Goal: Contribute content: Contribute content

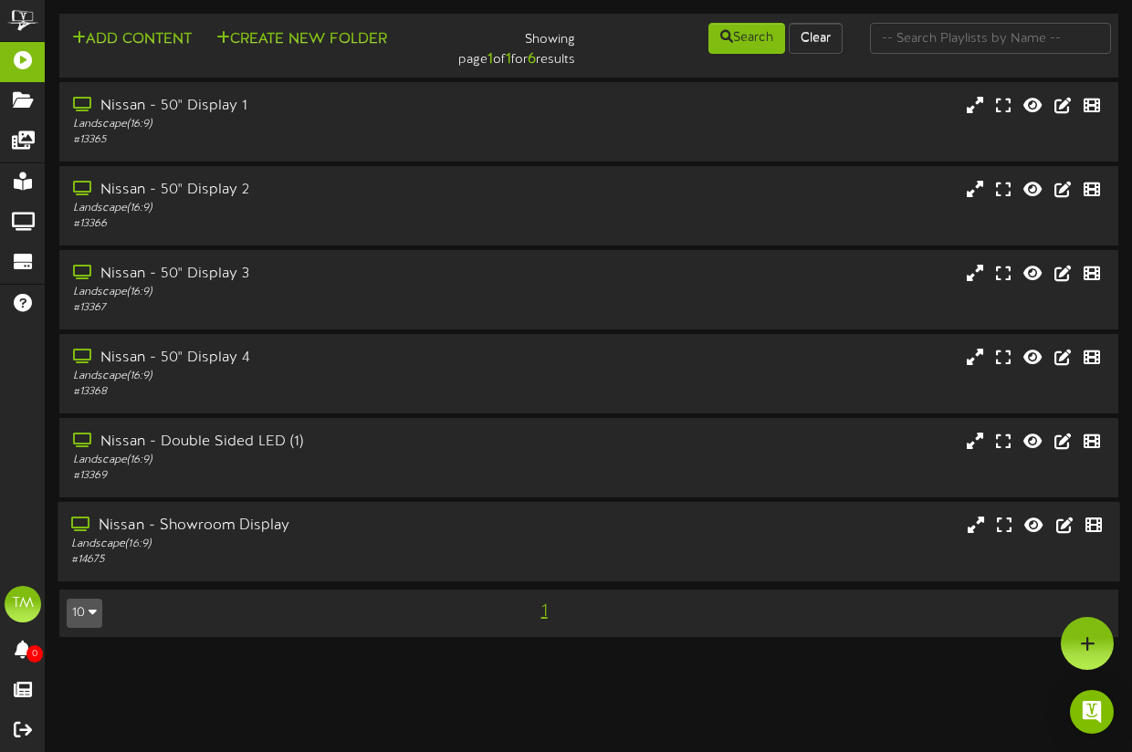
click at [200, 534] on div "Nissan - Showroom Display" at bounding box center [278, 526] width 415 height 21
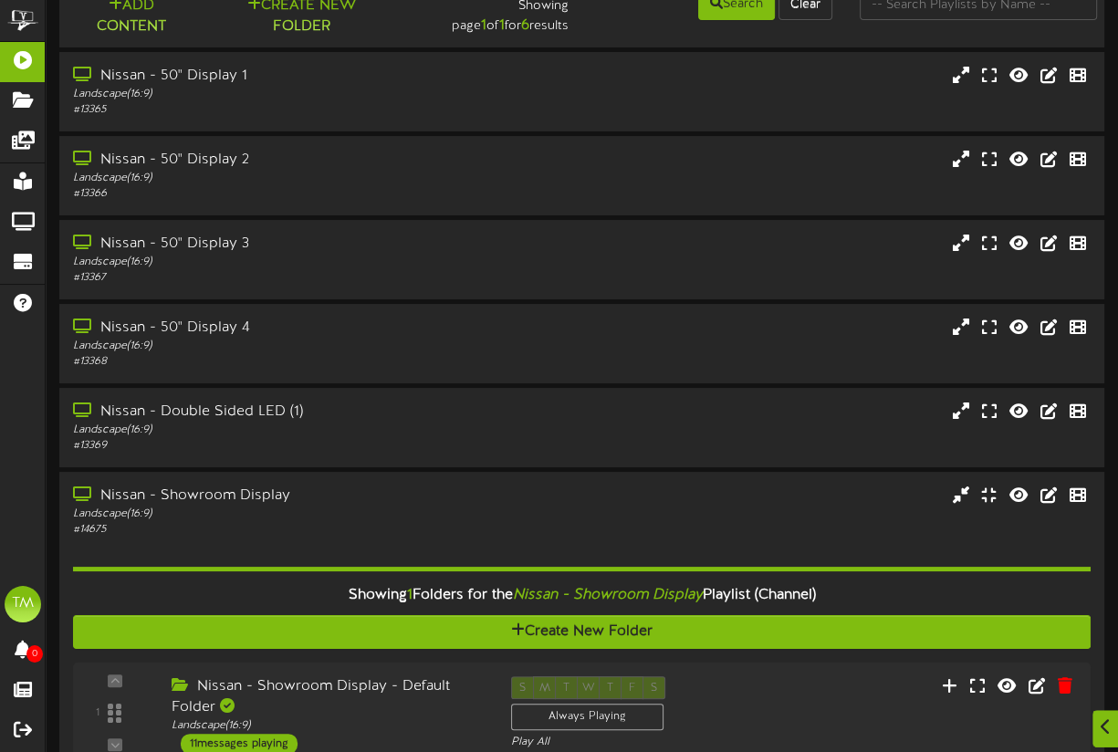
scroll to position [143, 0]
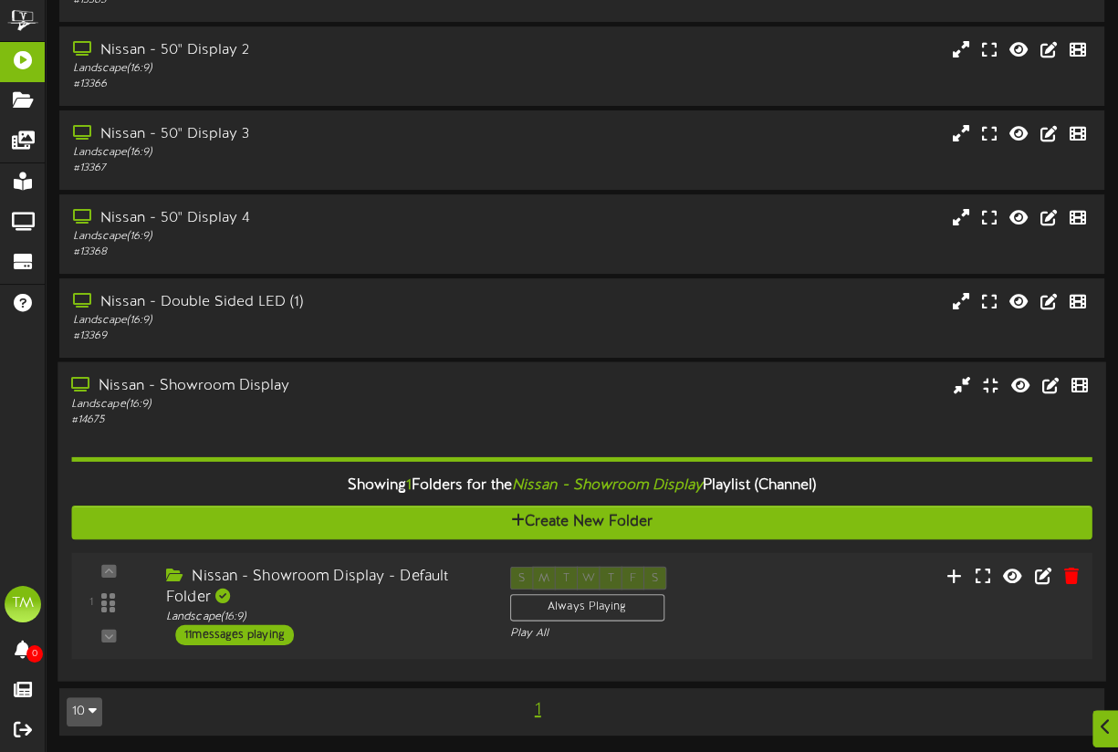
click at [257, 638] on div "11 messages playing" at bounding box center [234, 634] width 119 height 20
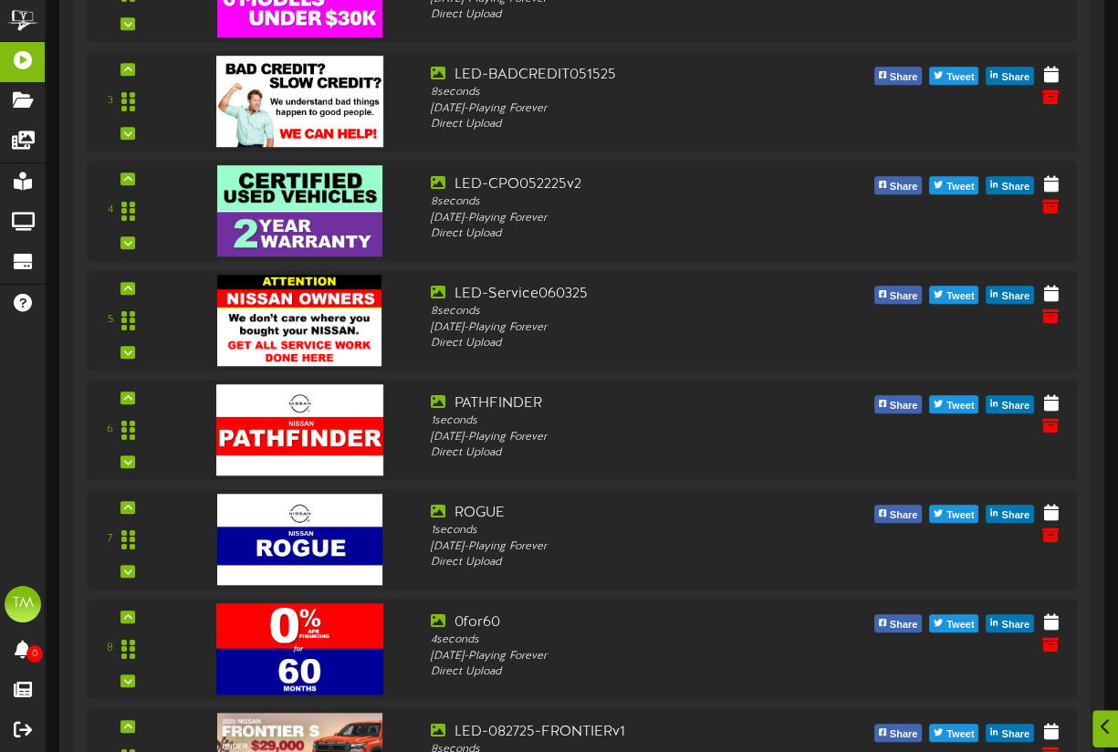
scroll to position [1462, 0]
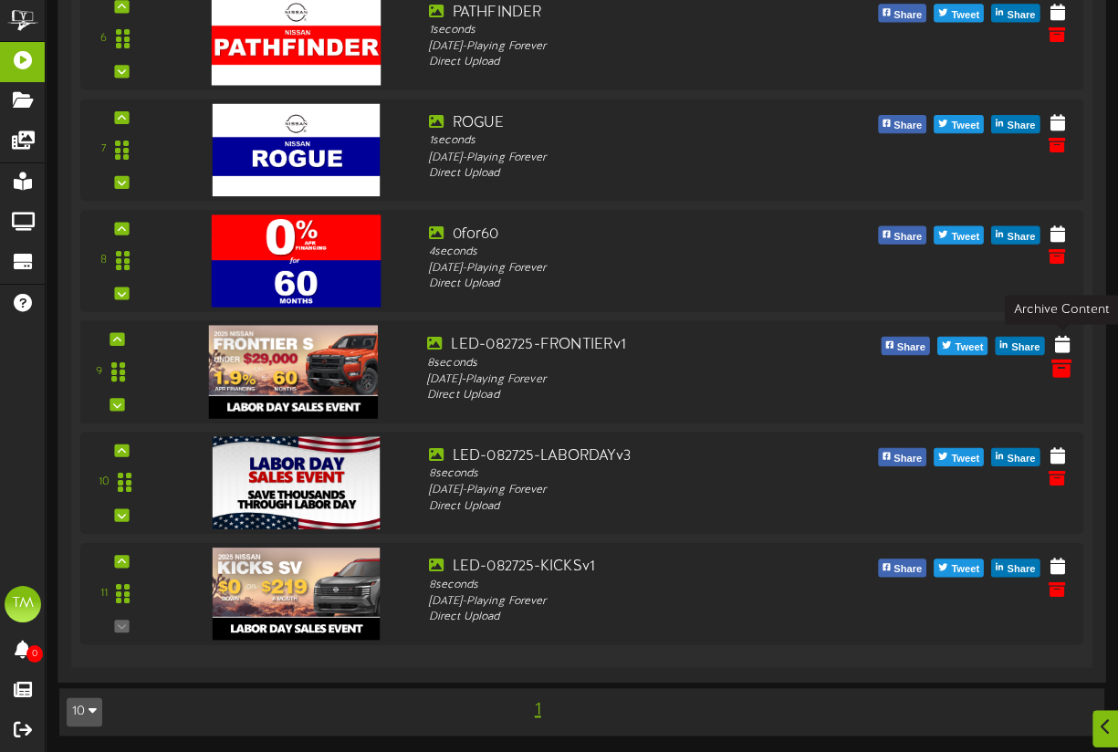
click at [1058, 357] on icon at bounding box center [1061, 367] width 20 height 20
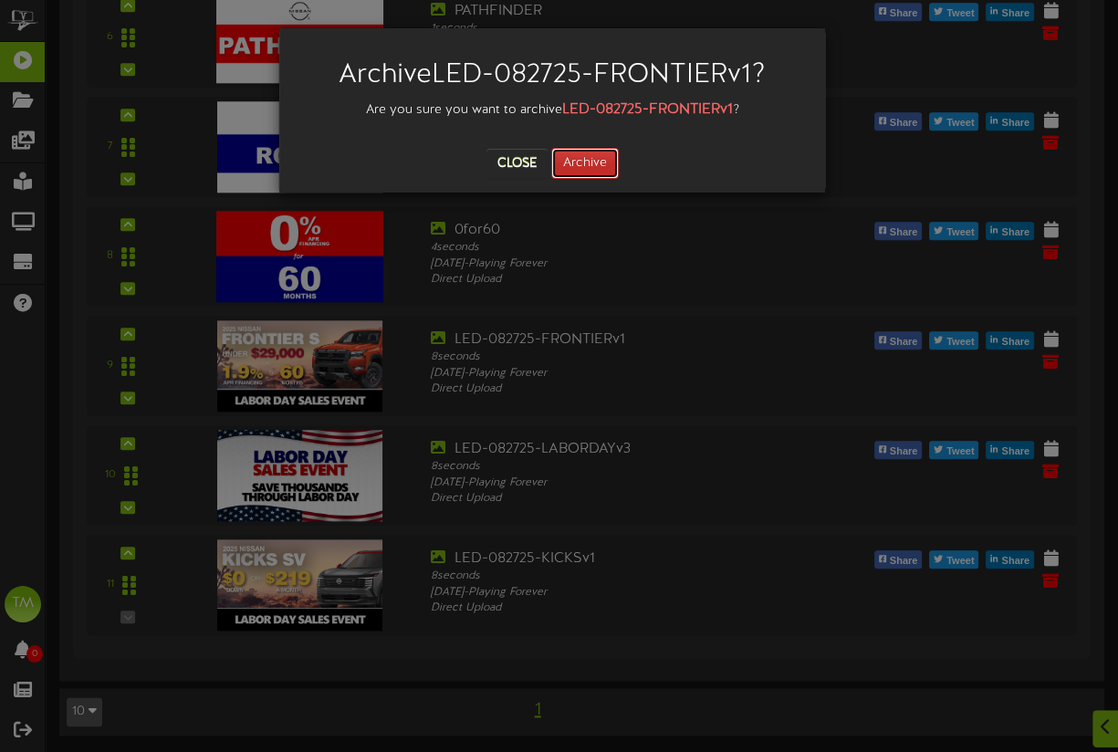
click at [565, 169] on button "Archive" at bounding box center [585, 163] width 68 height 31
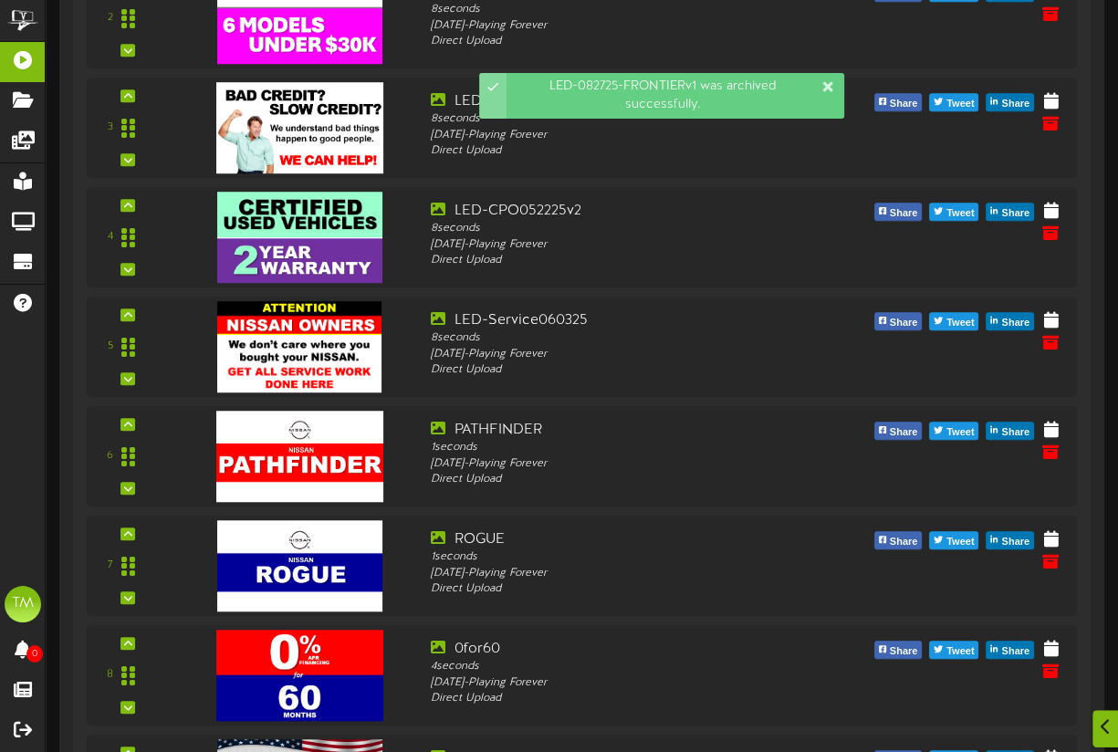
scroll to position [1353, 0]
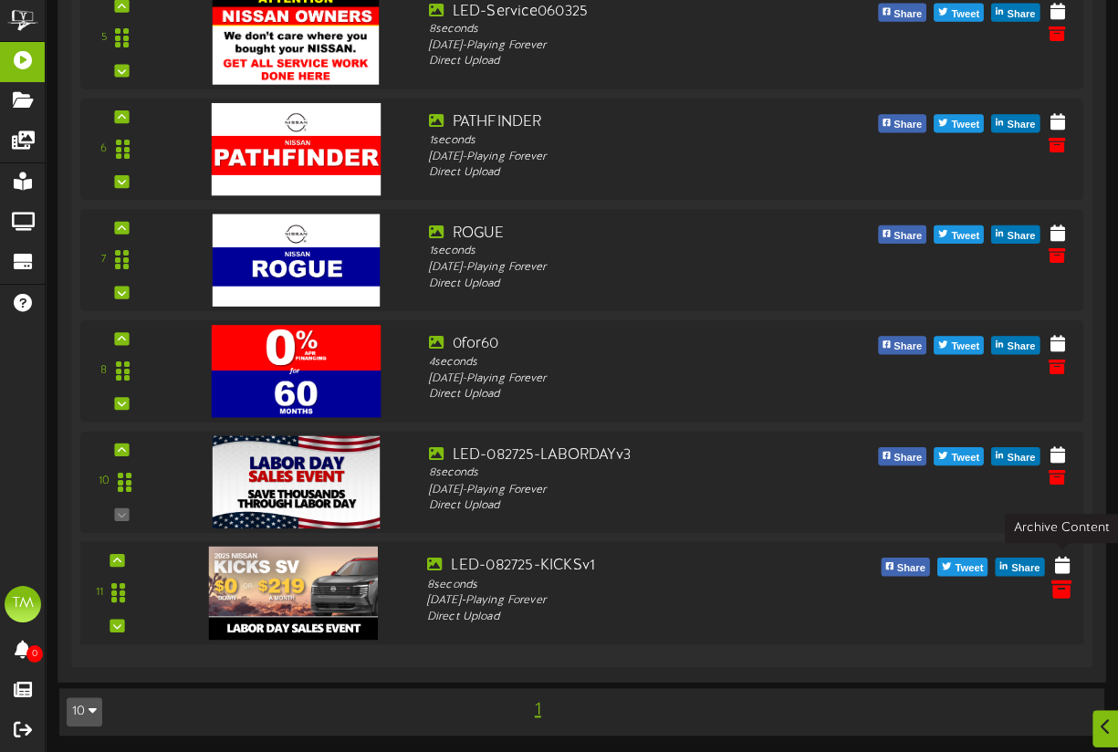
click at [1061, 578] on icon at bounding box center [1061, 588] width 20 height 20
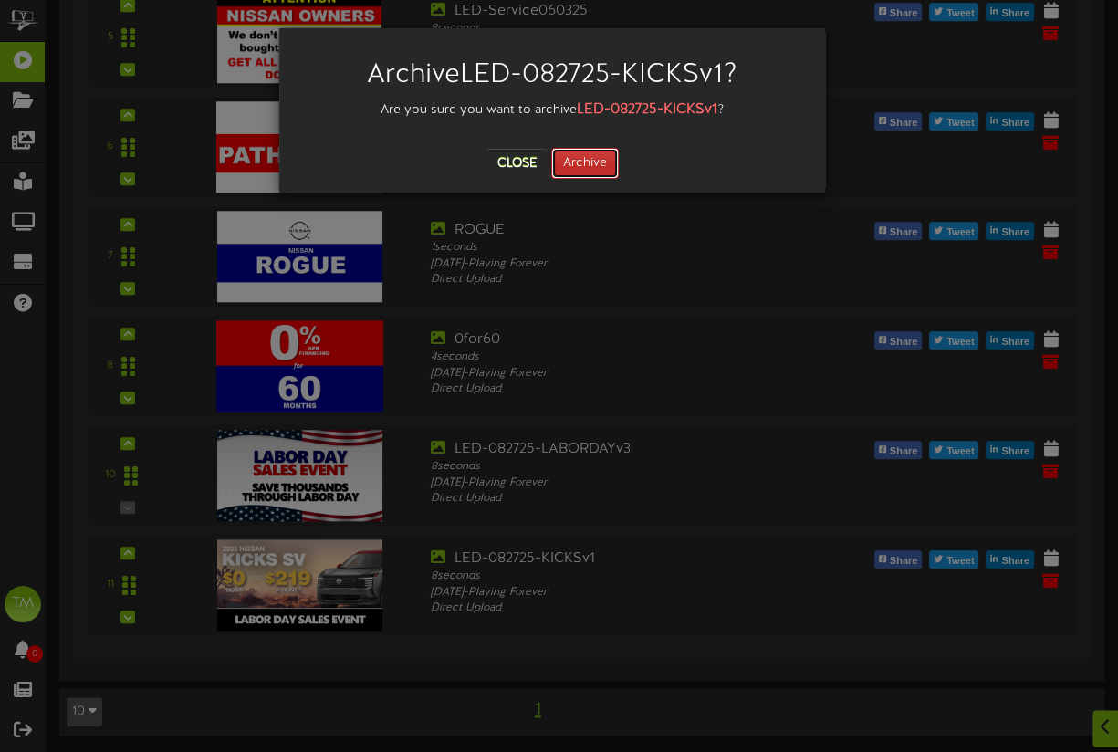
click at [591, 162] on button "Archive" at bounding box center [585, 163] width 68 height 31
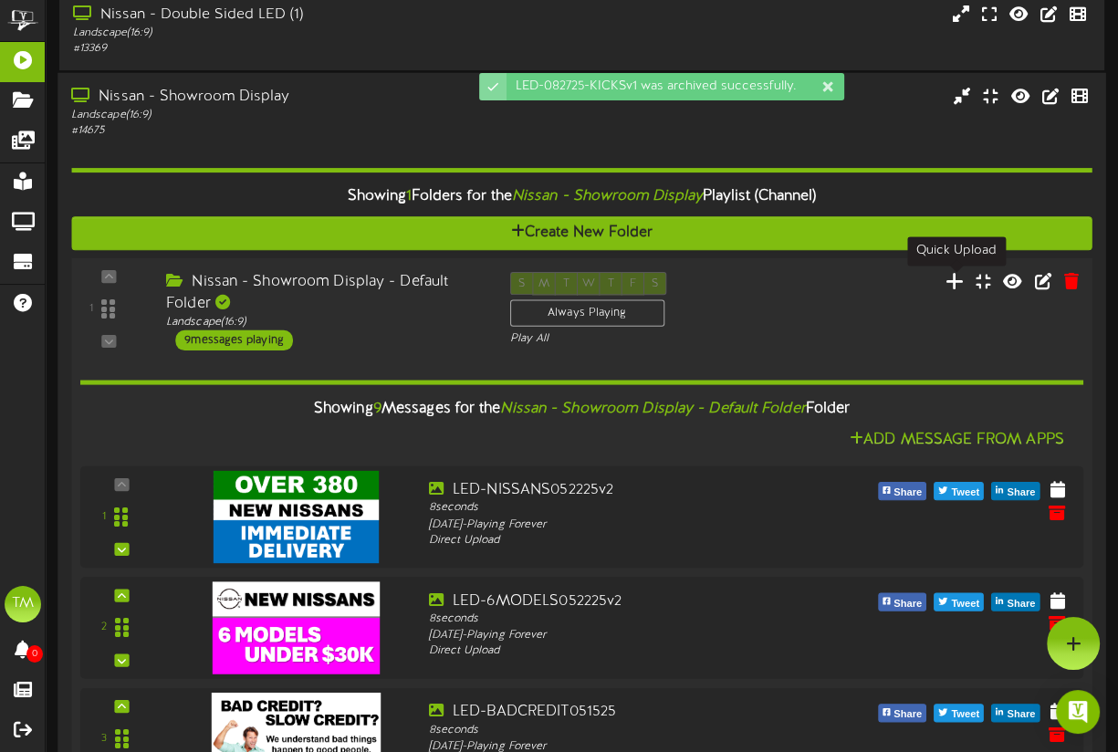
click at [952, 283] on icon at bounding box center [954, 281] width 19 height 20
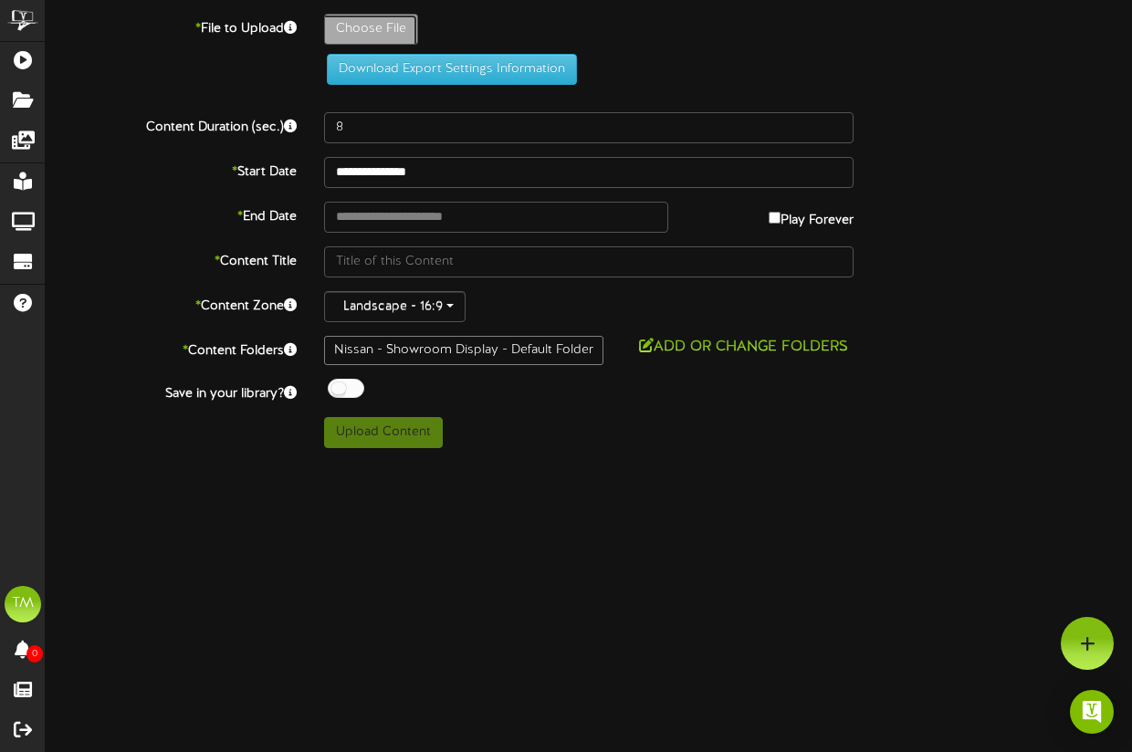
type input "**********"
type input "LED-082825-FRONTIERv2"
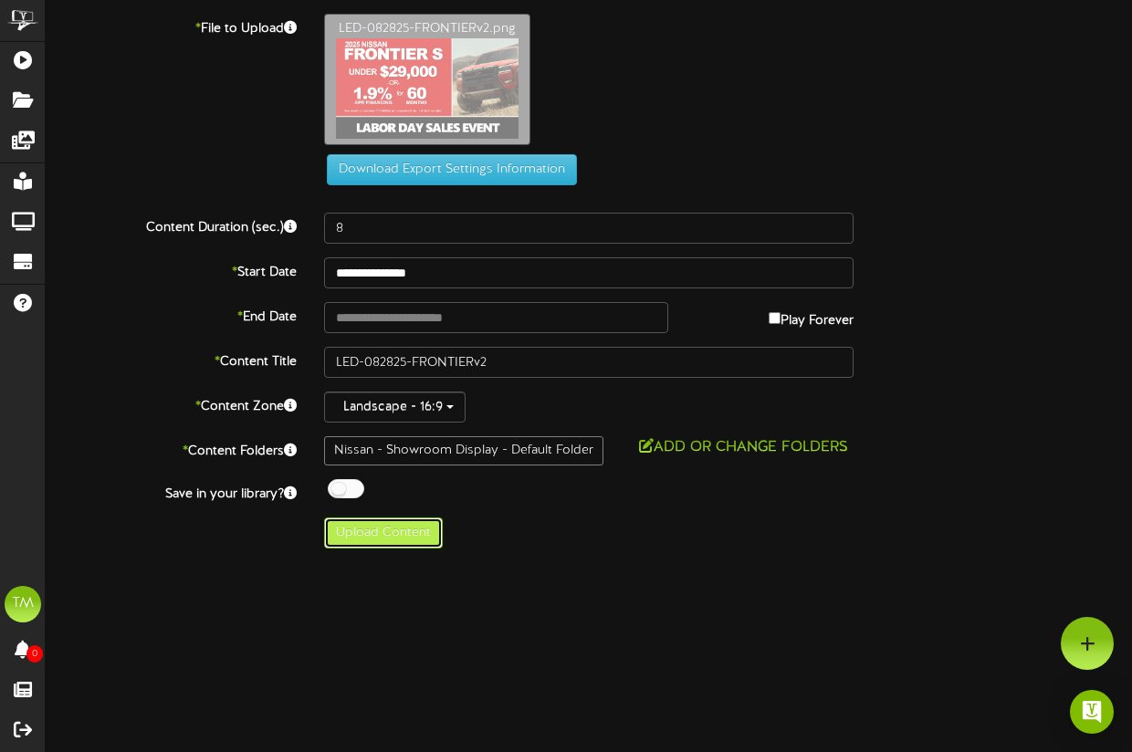
click at [374, 529] on button "Upload Content" at bounding box center [383, 532] width 119 height 31
type input "**********"
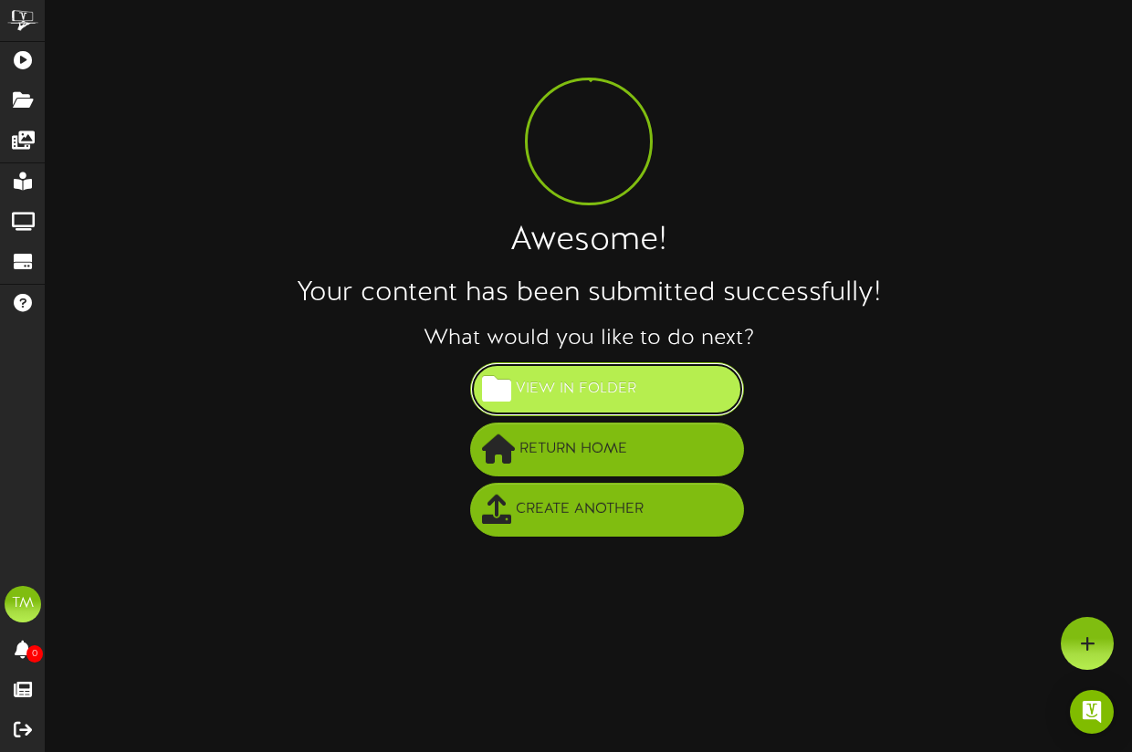
click at [650, 395] on button "View in Folder" at bounding box center [607, 389] width 274 height 54
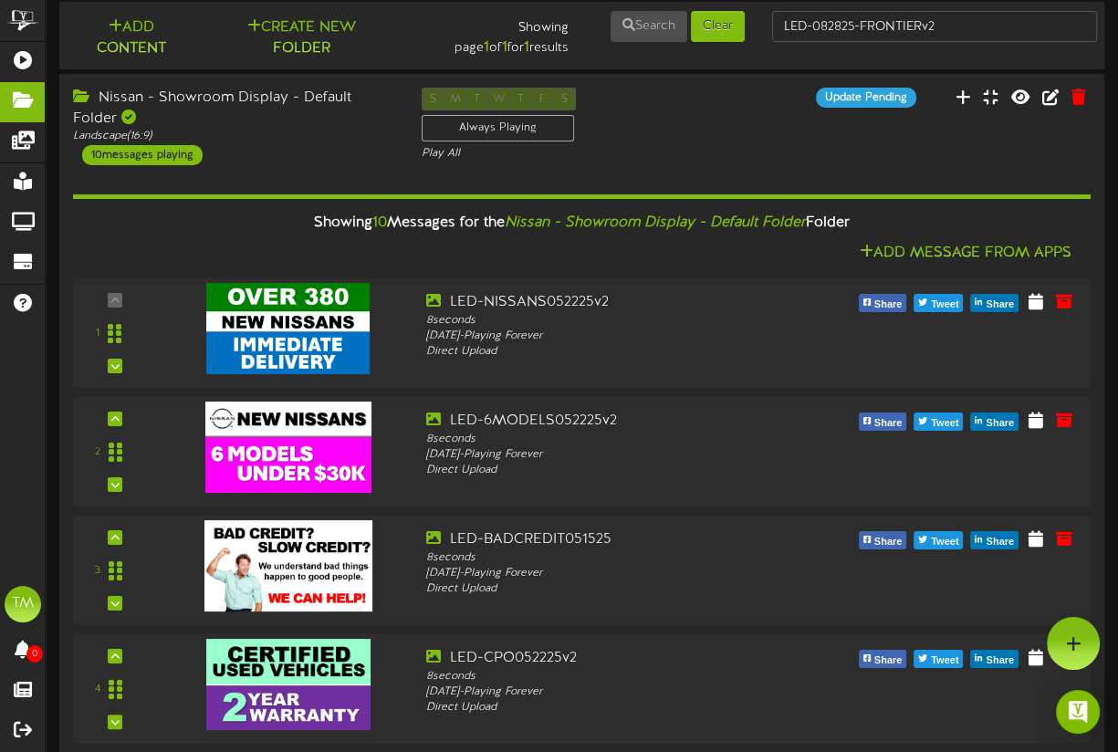
scroll to position [24, 0]
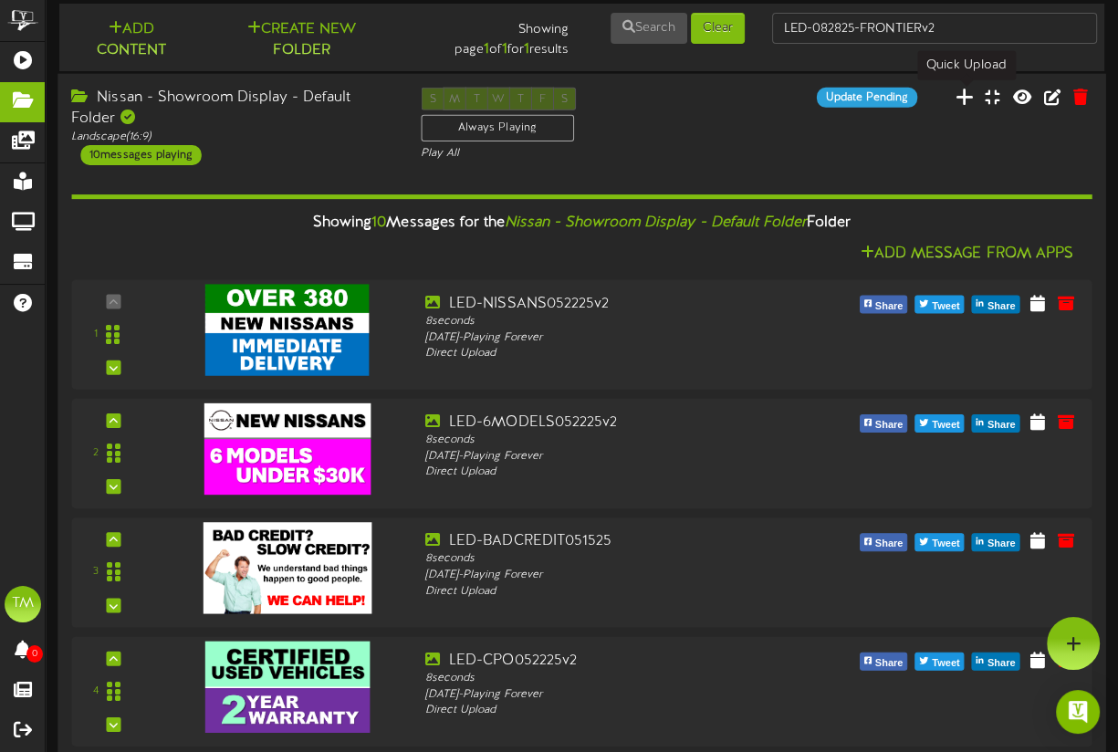
click at [963, 99] on icon at bounding box center [964, 96] width 18 height 20
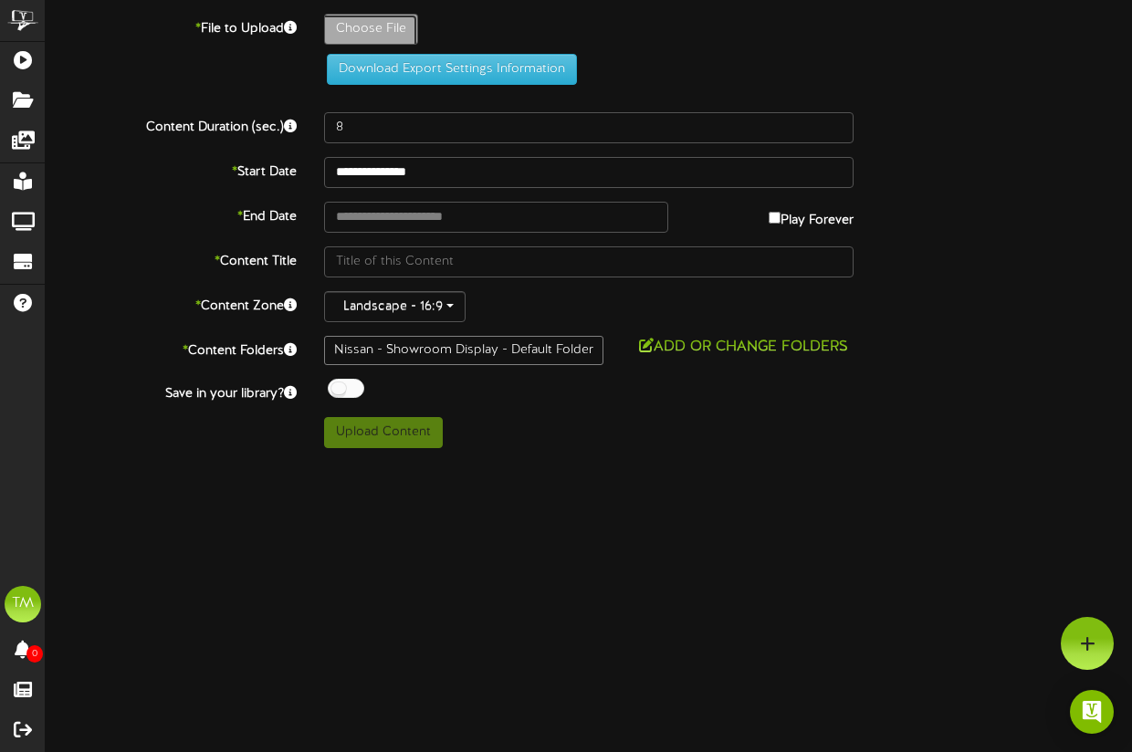
type input "**********"
type input "LED-082825-KICKSv2"
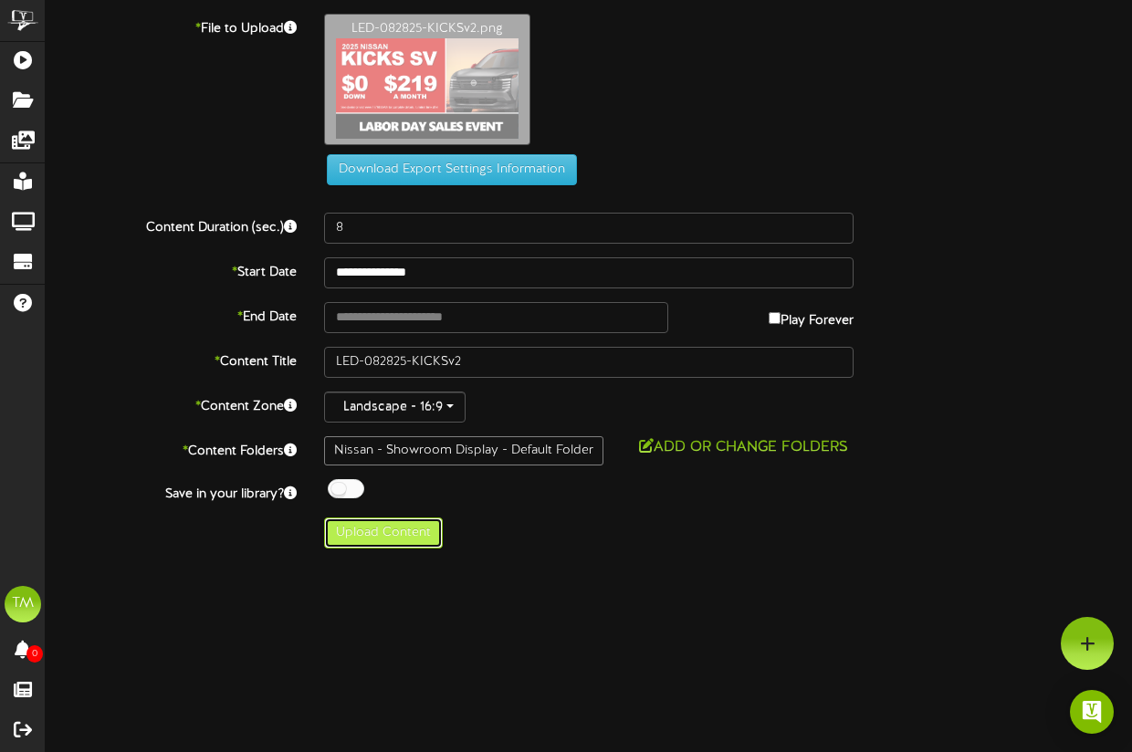
click at [399, 530] on button "Upload Content" at bounding box center [383, 532] width 119 height 31
type input "**********"
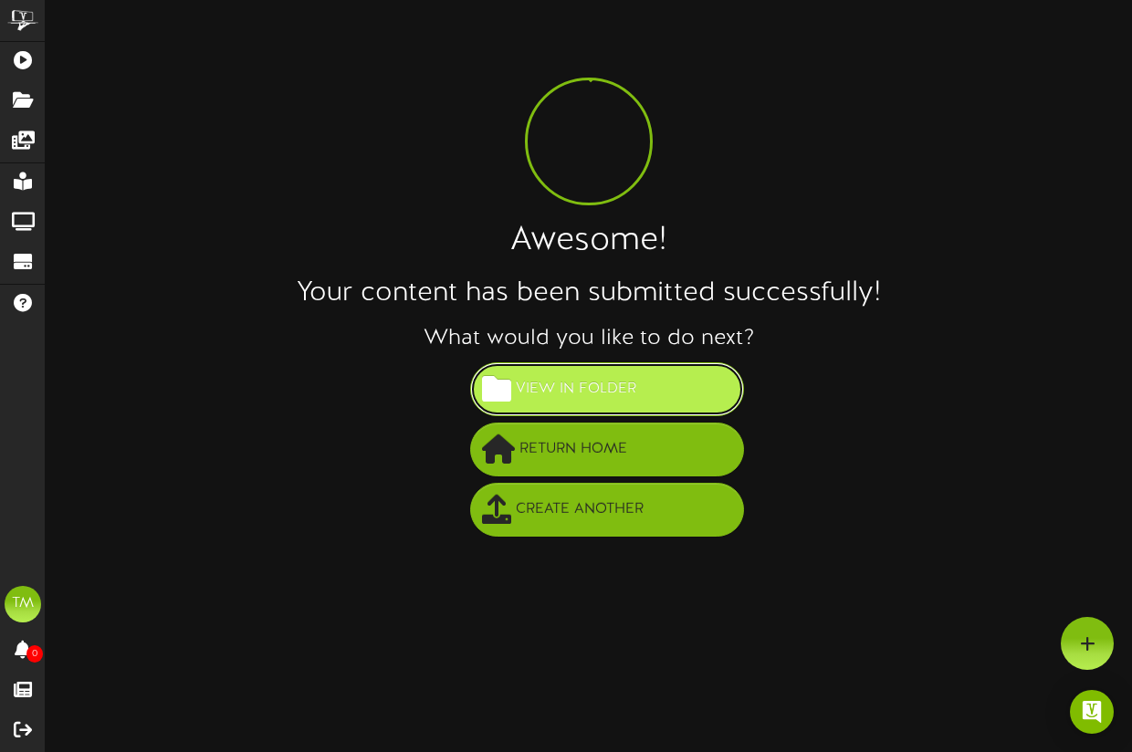
click at [645, 389] on button "View in Folder" at bounding box center [607, 389] width 274 height 54
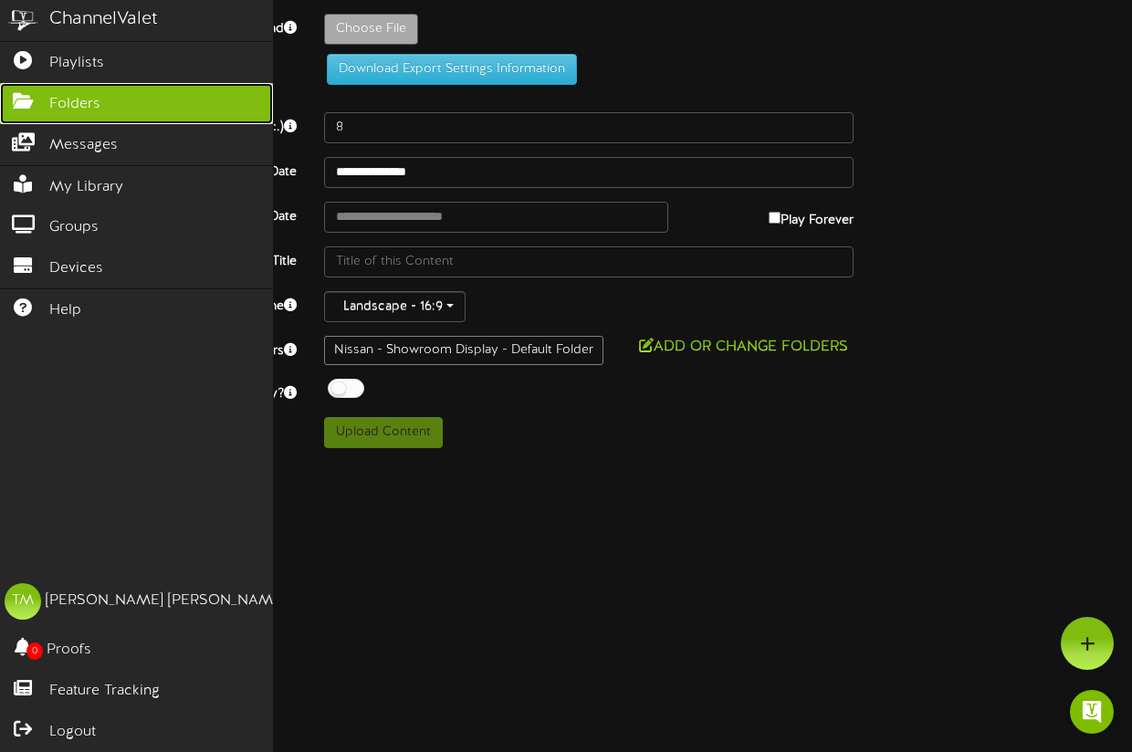
click at [53, 99] on span "Folders" at bounding box center [74, 104] width 51 height 21
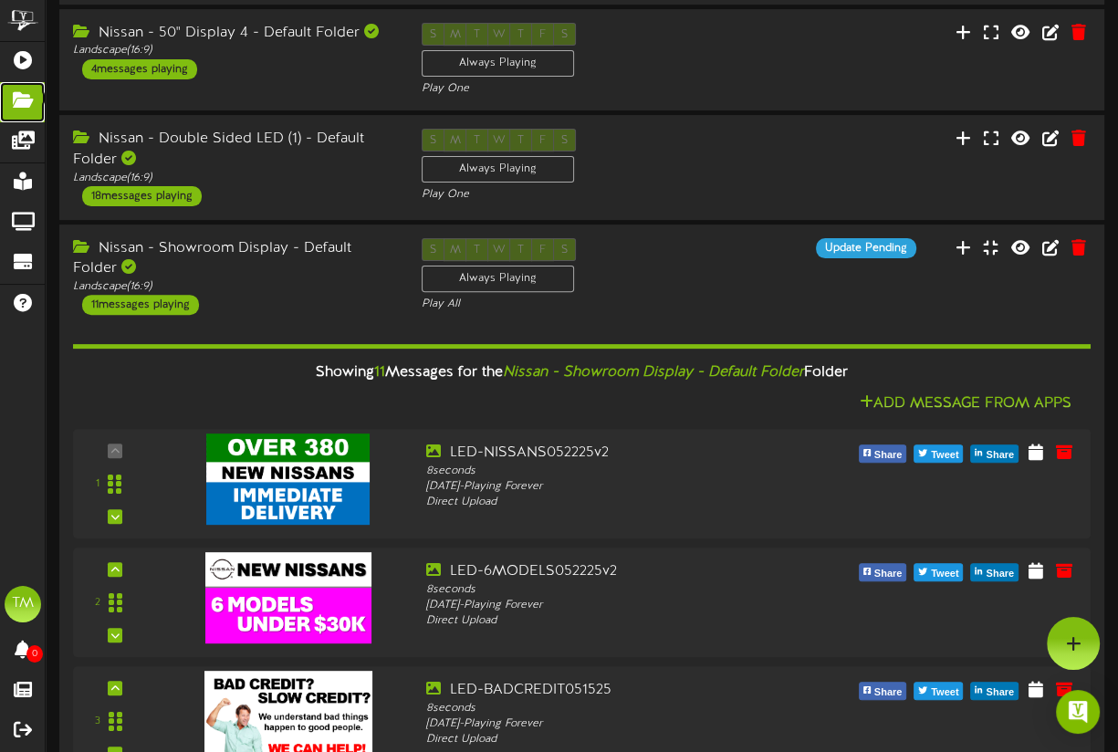
scroll to position [406, 0]
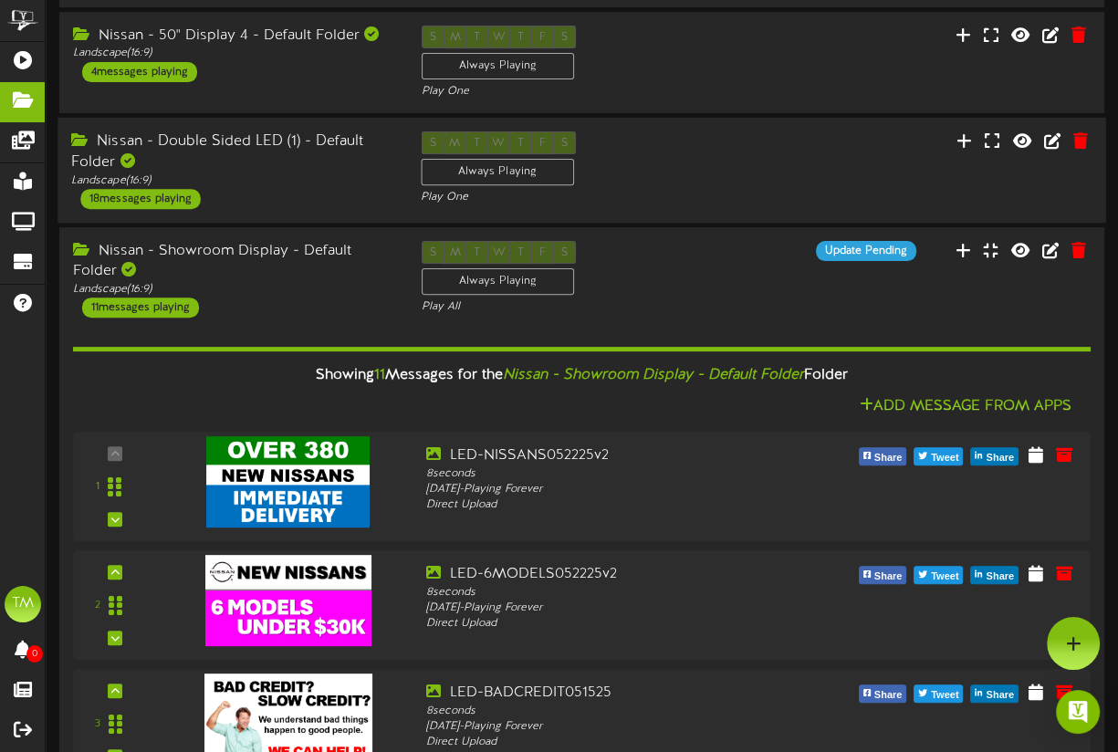
click at [281, 138] on div "Nissan - Double Sided LED (1) - Default Folder" at bounding box center [232, 152] width 322 height 42
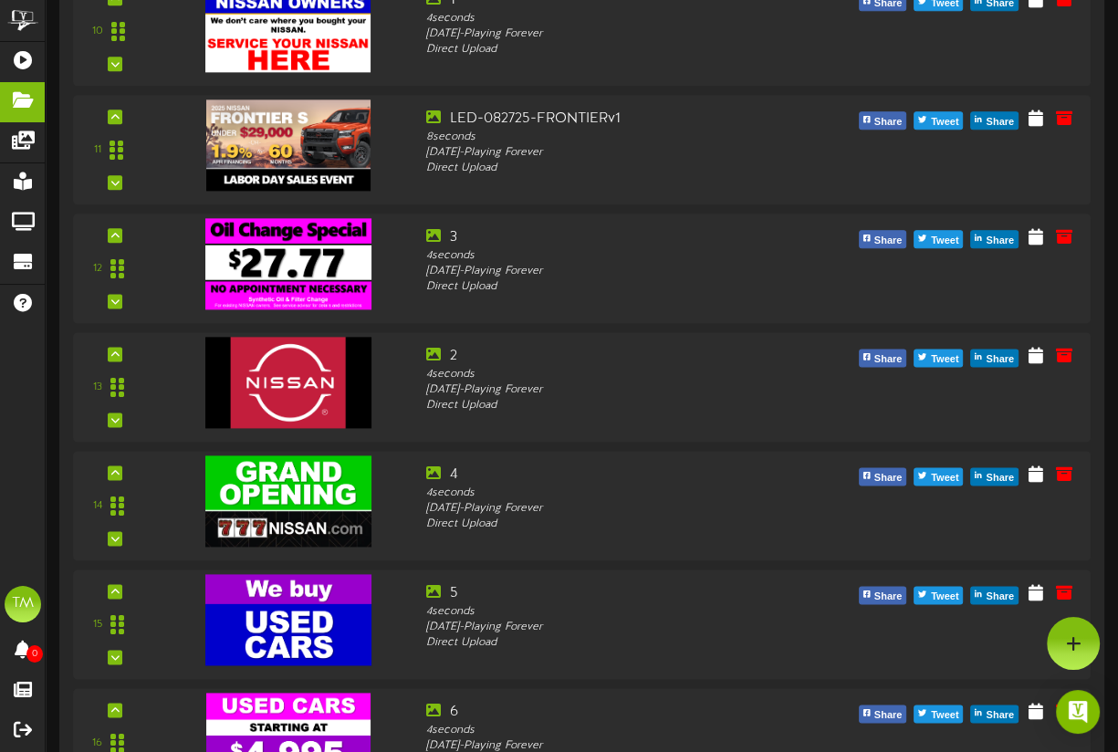
scroll to position [1811, 0]
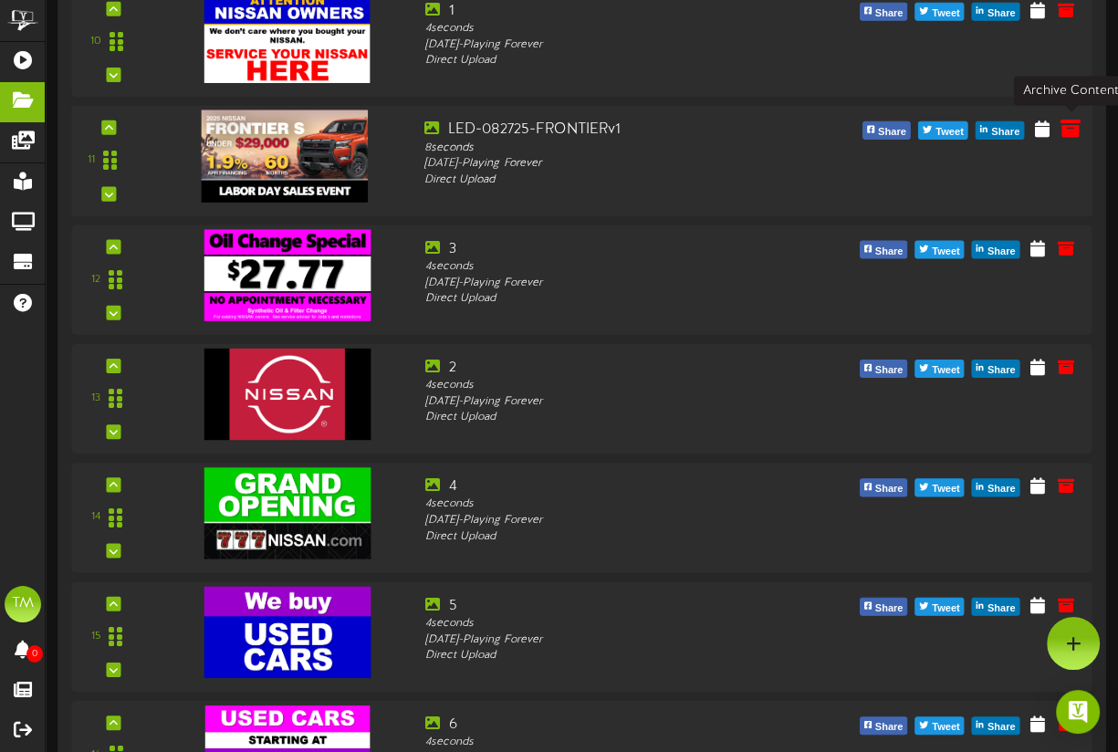
click at [1074, 129] on icon at bounding box center [1071, 127] width 20 height 20
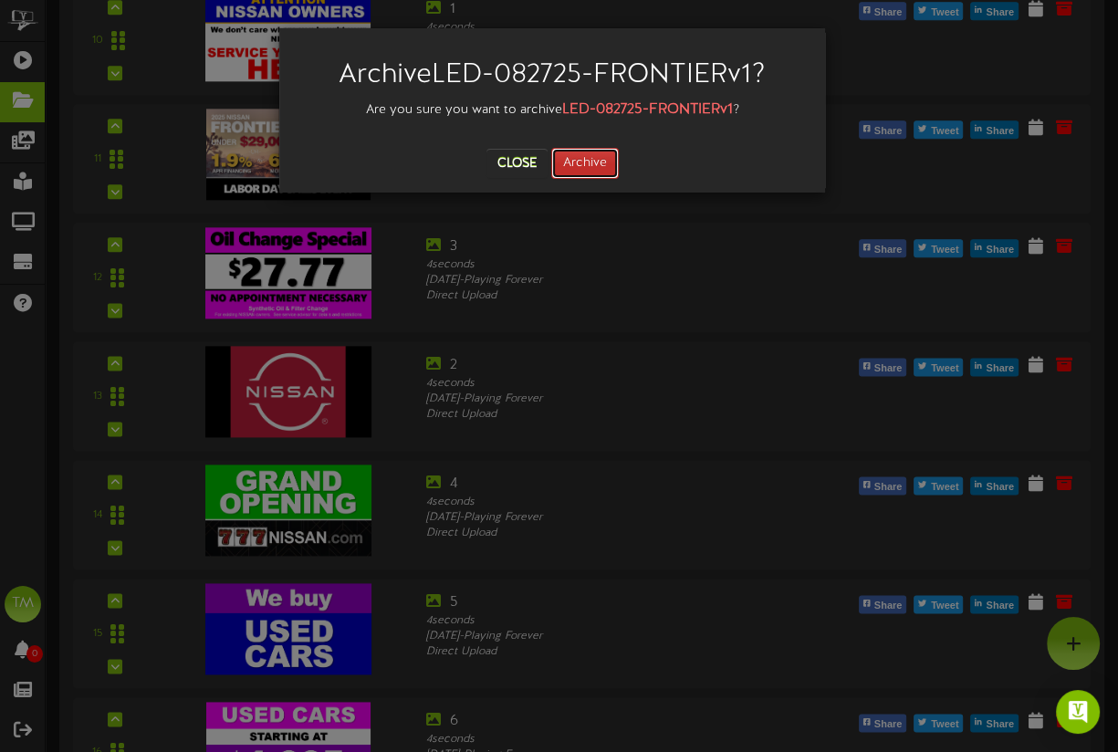
click at [578, 162] on button "Archive" at bounding box center [585, 163] width 68 height 31
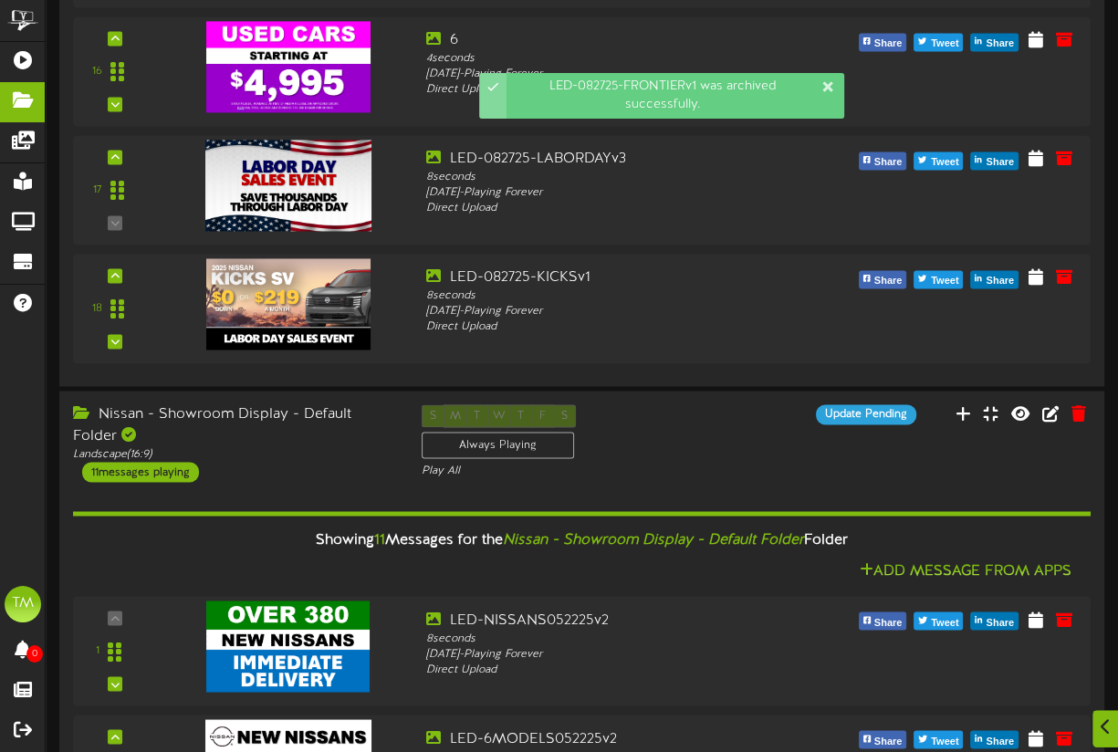
scroll to position [2417, 0]
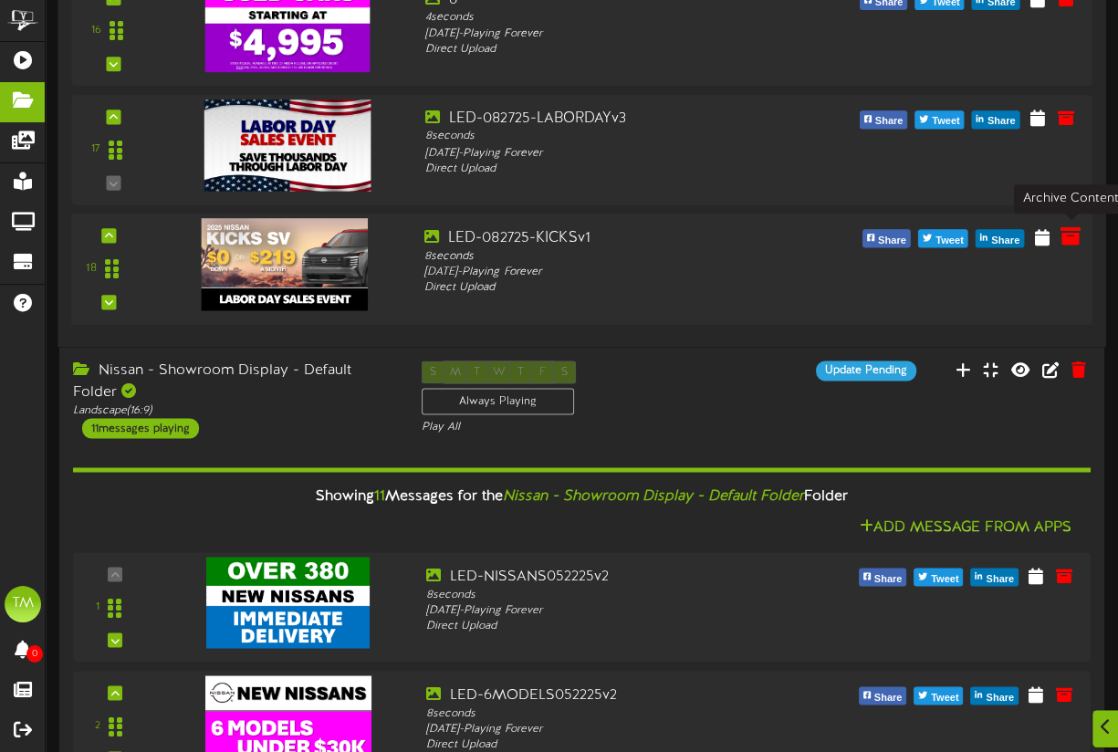
click at [1071, 235] on icon at bounding box center [1071, 235] width 20 height 20
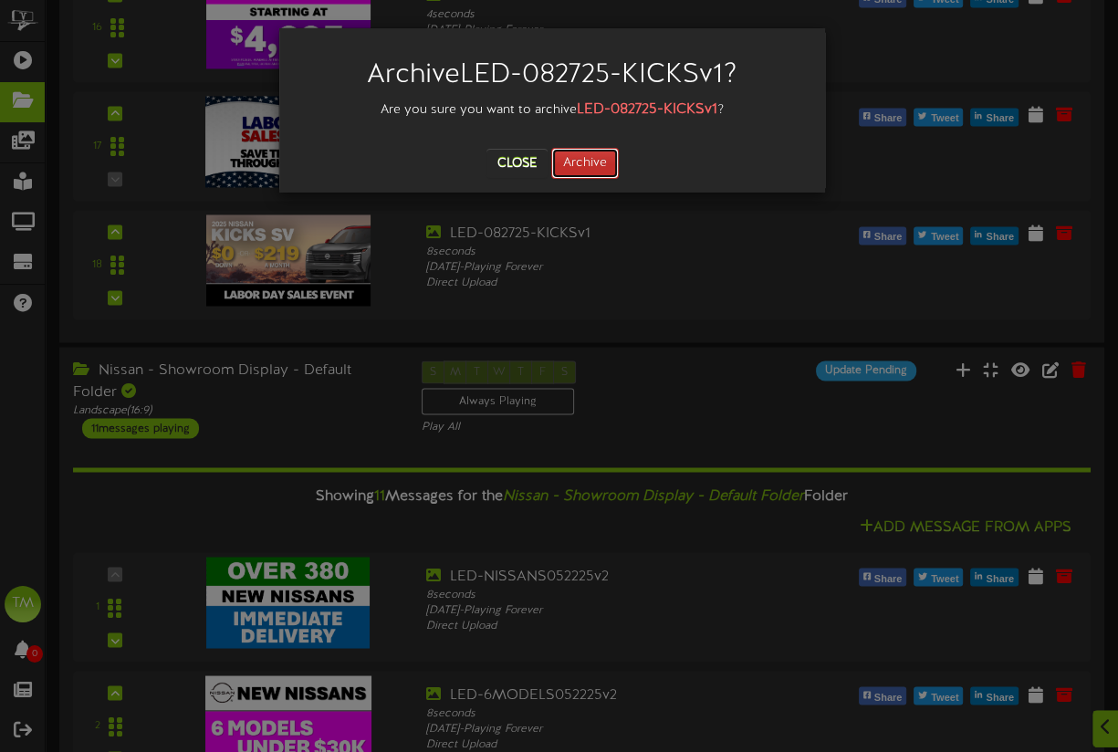
click at [592, 158] on button "Archive" at bounding box center [585, 163] width 68 height 31
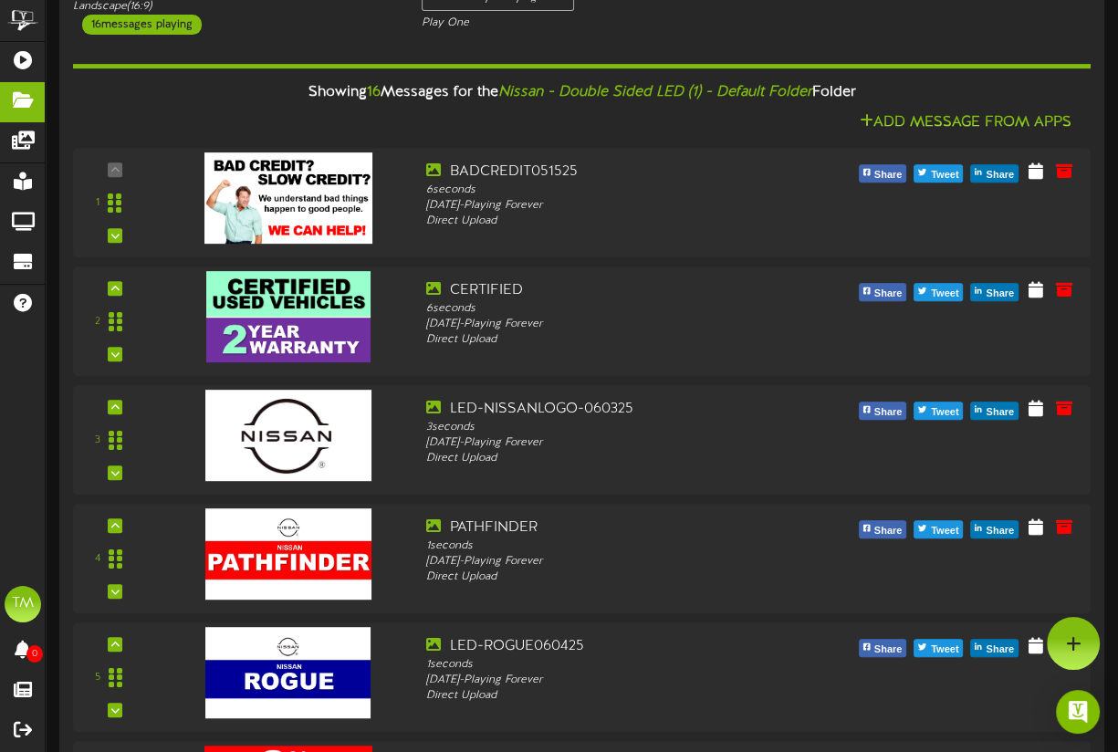
scroll to position [424, 0]
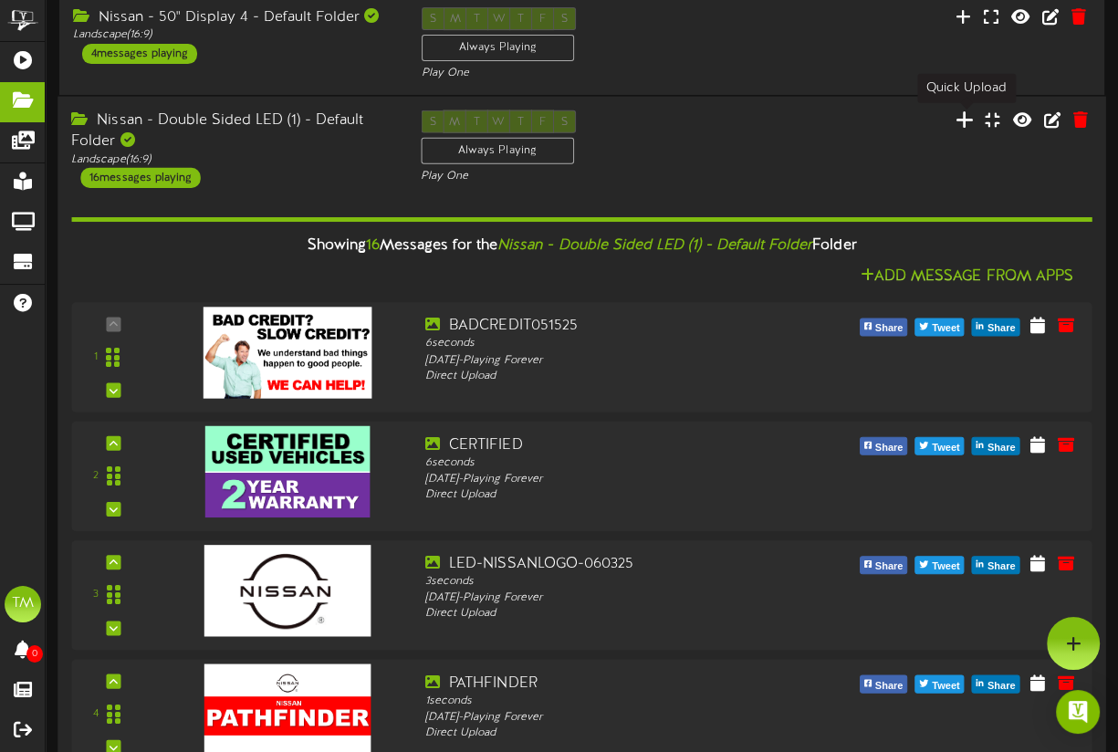
click at [967, 117] on icon at bounding box center [964, 119] width 18 height 20
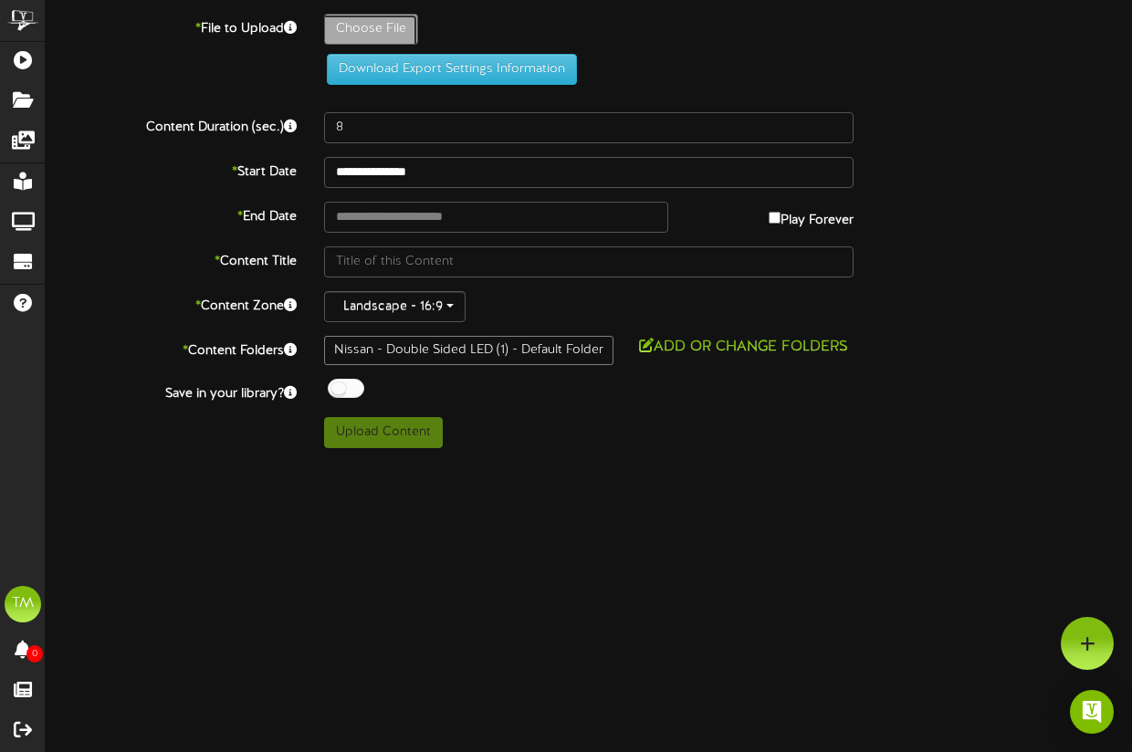
type input "**********"
type input "LED-082825-FRONTIERv2"
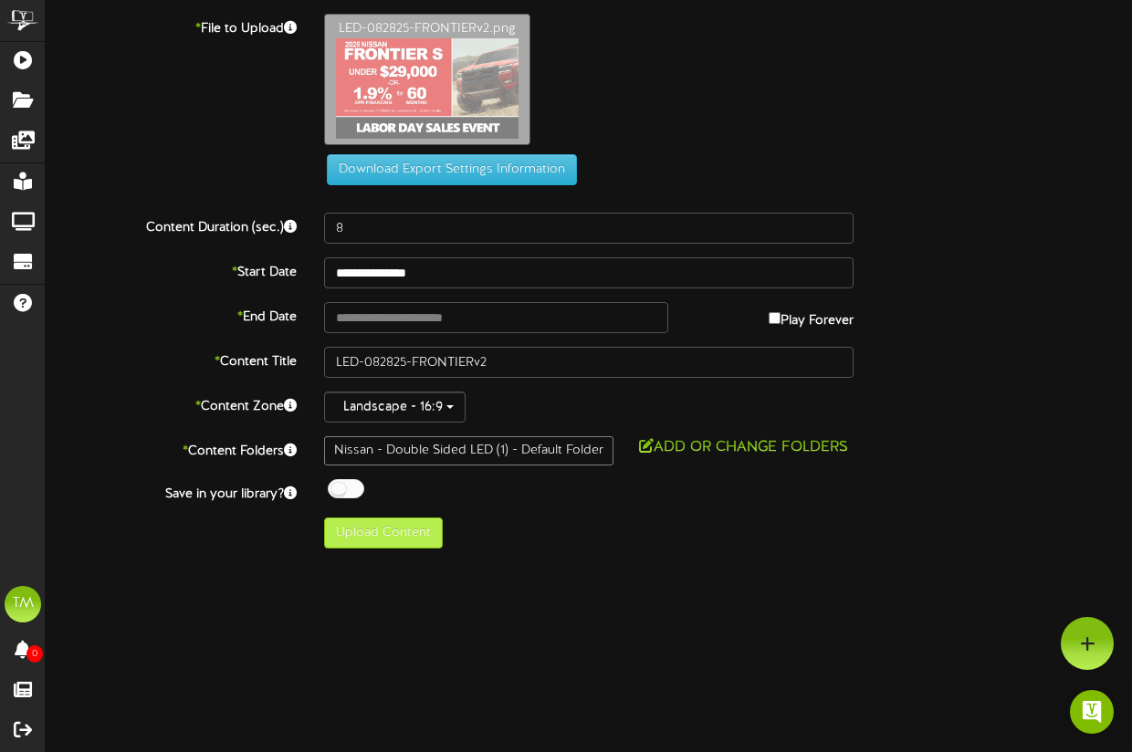
click at [394, 449] on div "Nissan - Double Sided LED (1) - Default Folder" at bounding box center [468, 450] width 289 height 29
click at [402, 531] on button "Upload Content" at bounding box center [383, 532] width 119 height 31
type input "**********"
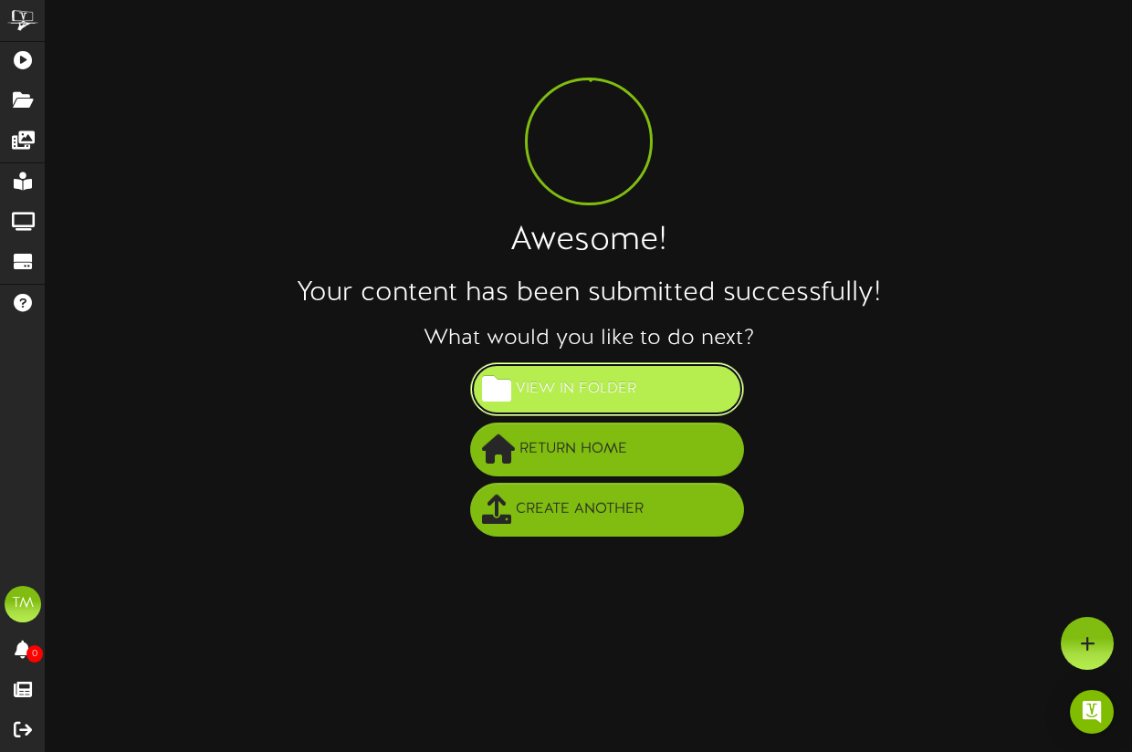
click at [641, 392] on button "View in Folder" at bounding box center [607, 389] width 274 height 54
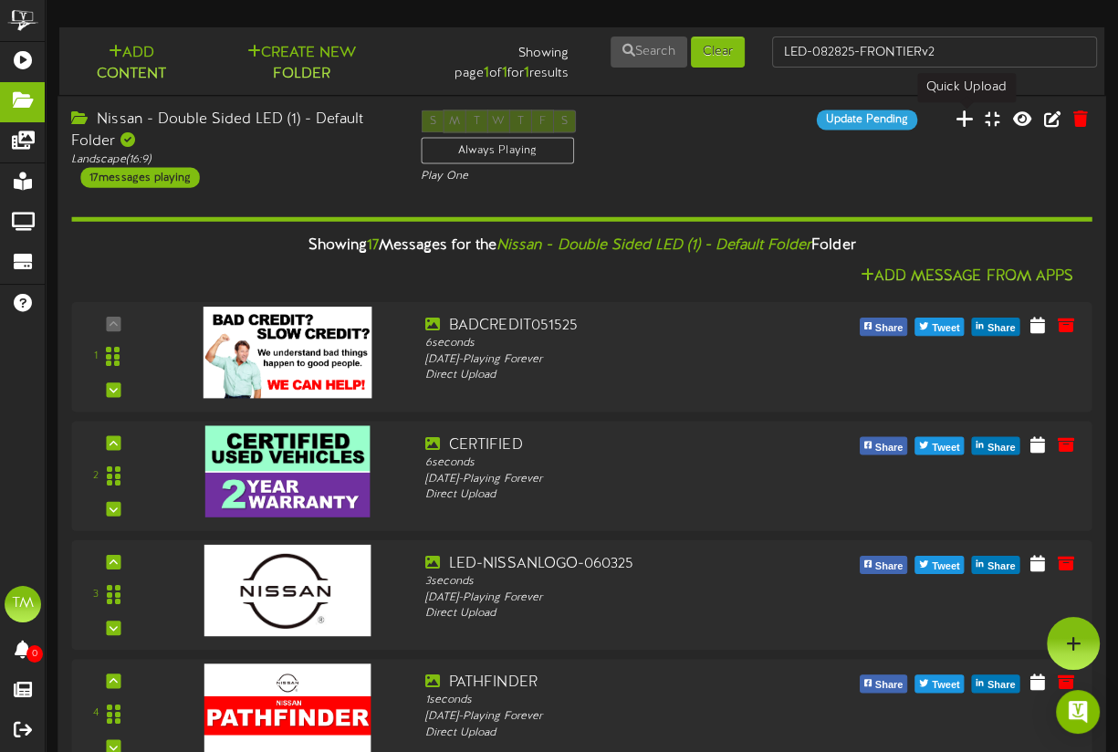
click at [967, 124] on icon at bounding box center [964, 119] width 18 height 20
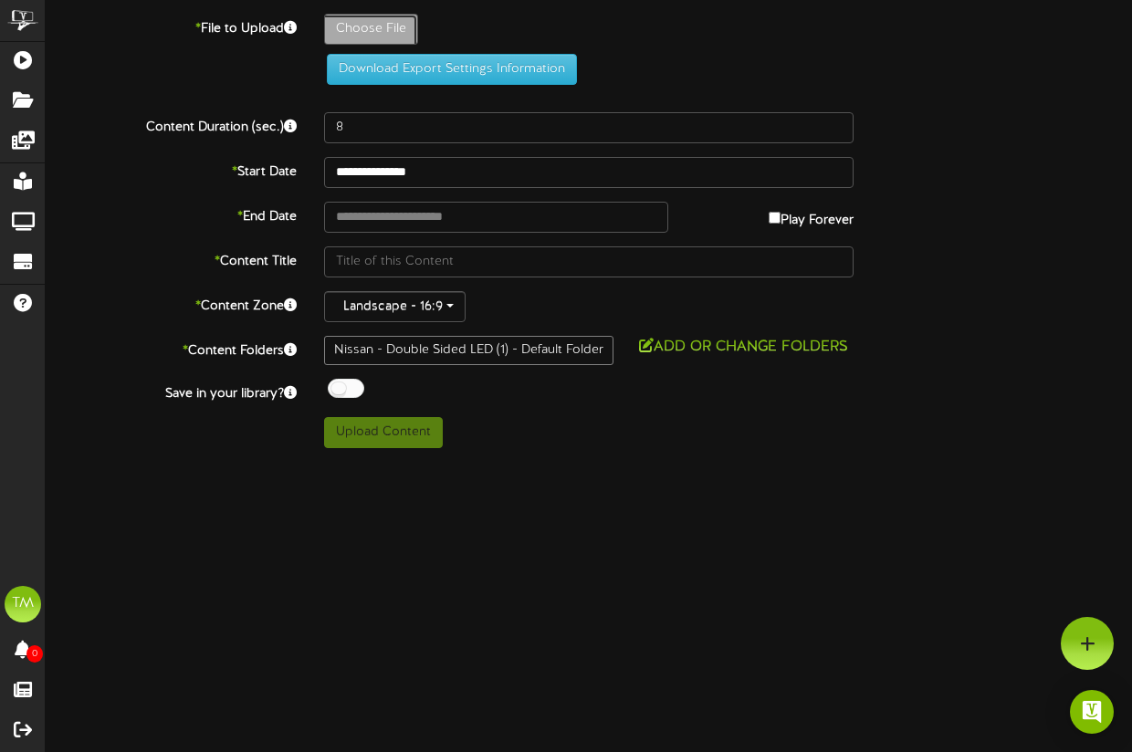
type input "**********"
type input "LED-082825-KICKSv2"
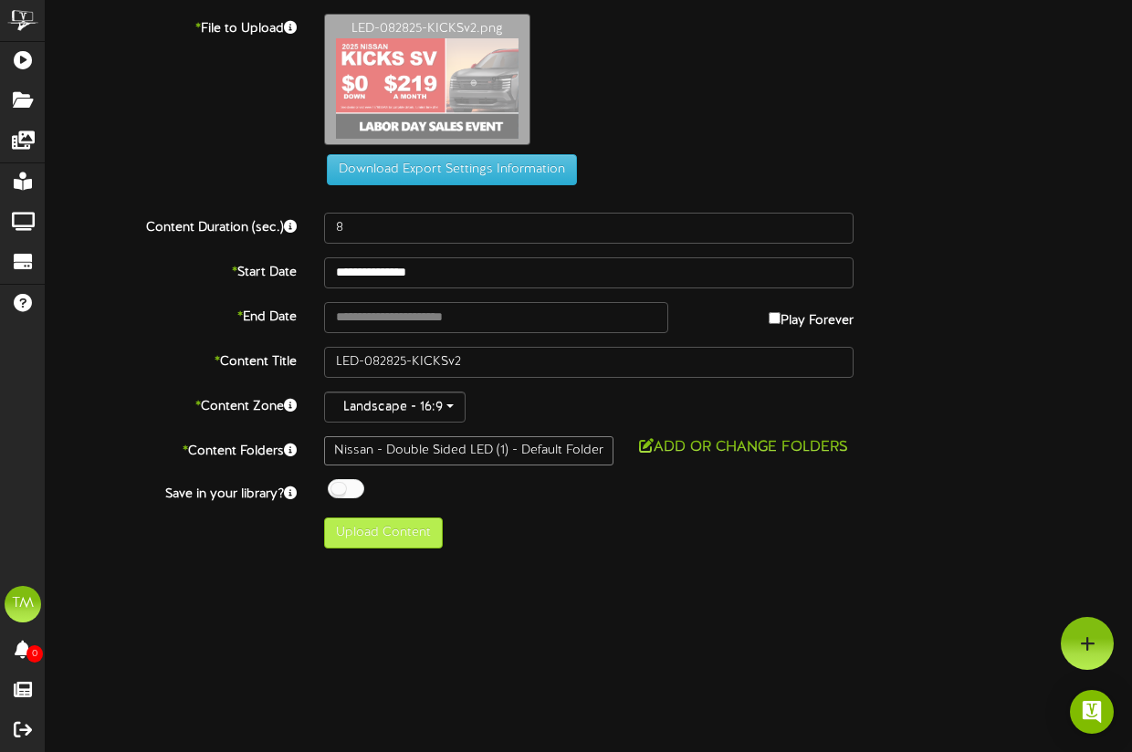
click at [422, 456] on div "Nissan - Double Sided LED (1) - Default Folder" at bounding box center [468, 450] width 289 height 29
click at [389, 529] on button "Upload Content" at bounding box center [383, 532] width 119 height 31
type input "**********"
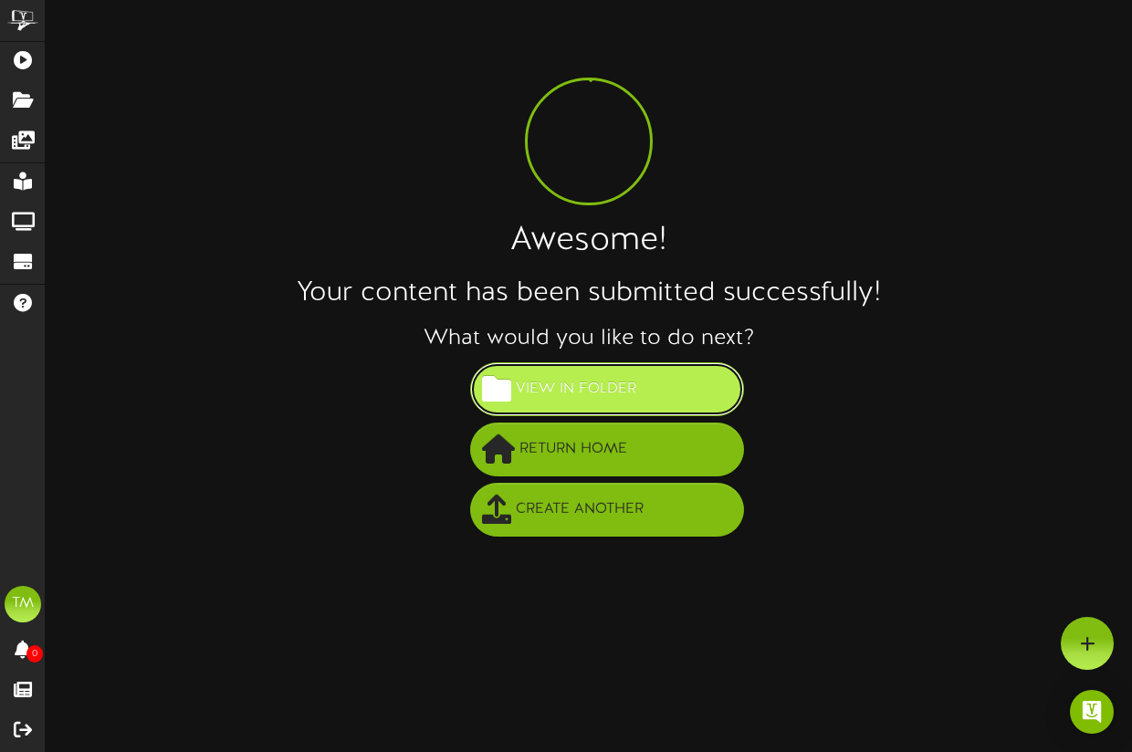
click at [664, 395] on button "View in Folder" at bounding box center [607, 389] width 274 height 54
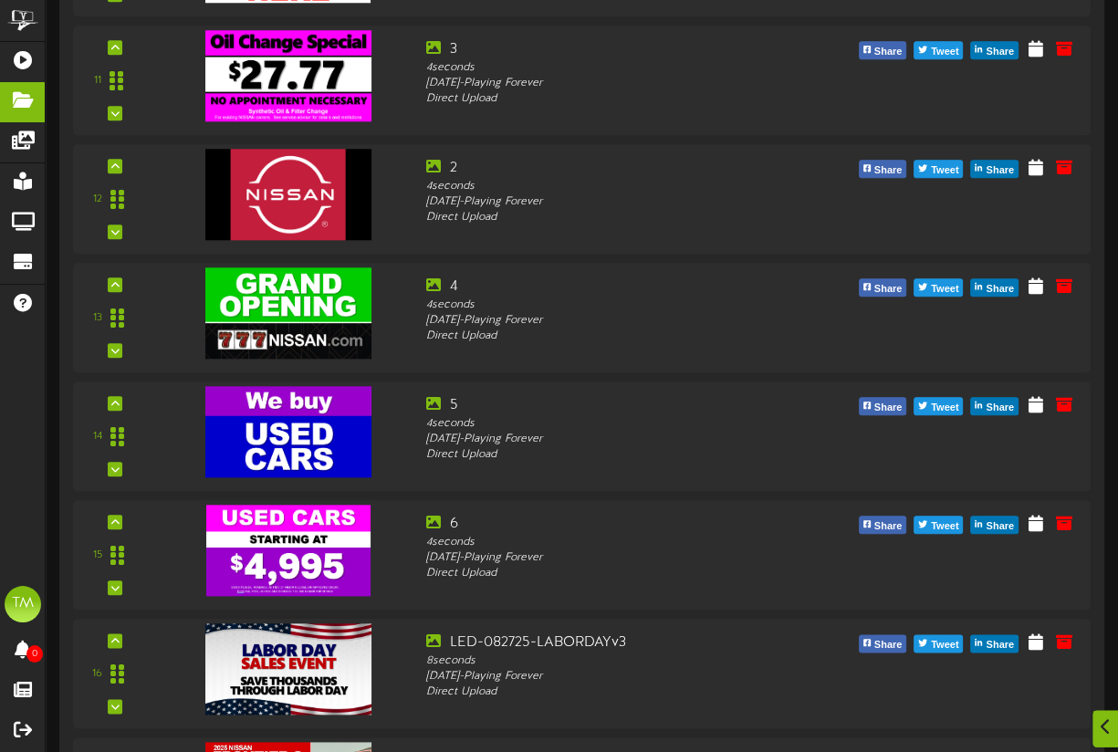
scroll to position [1705, 0]
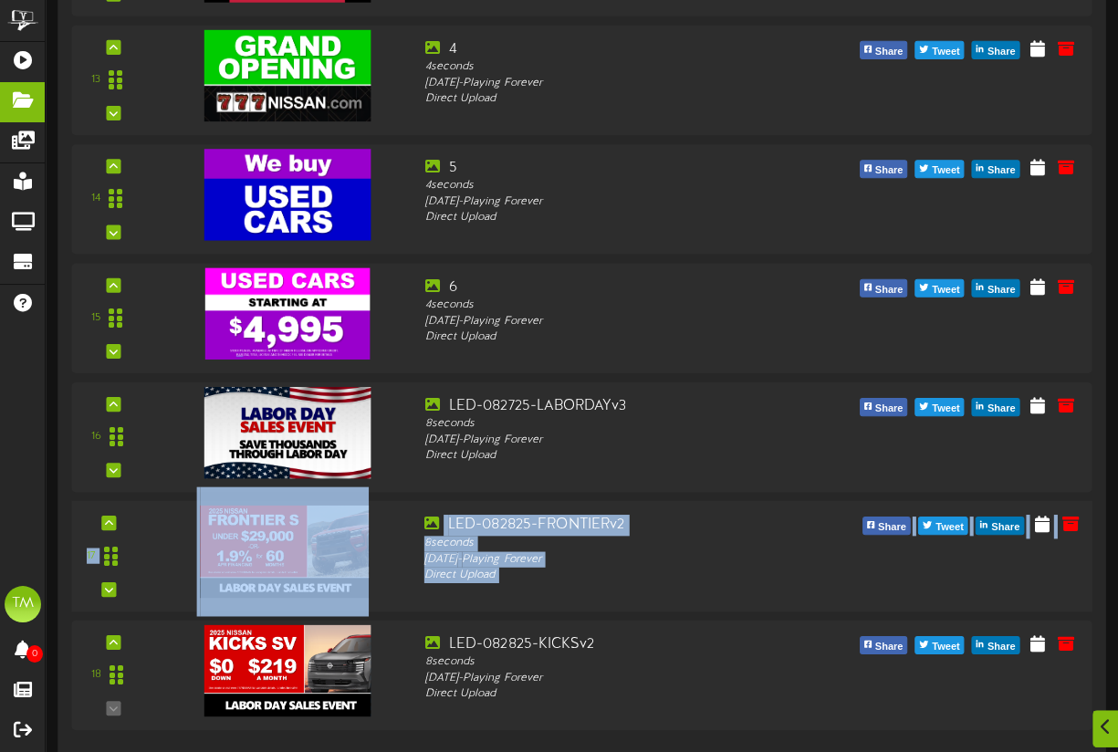
drag, startPoint x: 113, startPoint y: 644, endPoint x: 132, endPoint y: 511, distance: 134.6
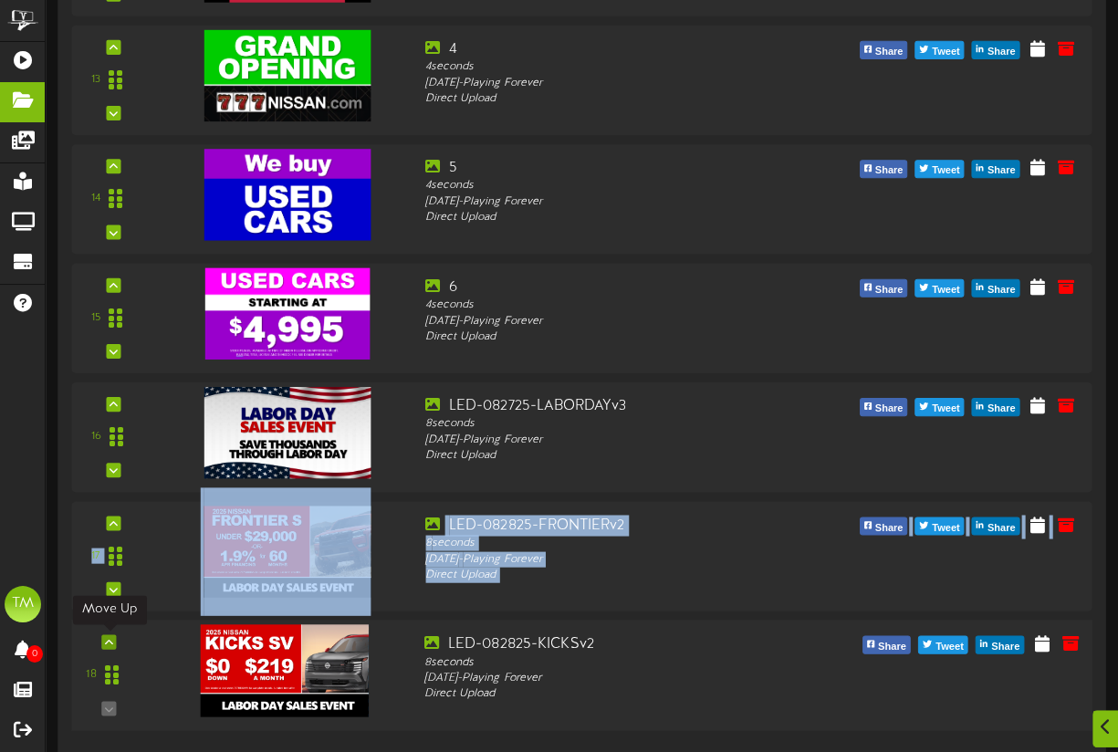
click at [111, 641] on icon at bounding box center [109, 640] width 8 height 9
